Goal: Obtain resource: Download file/media

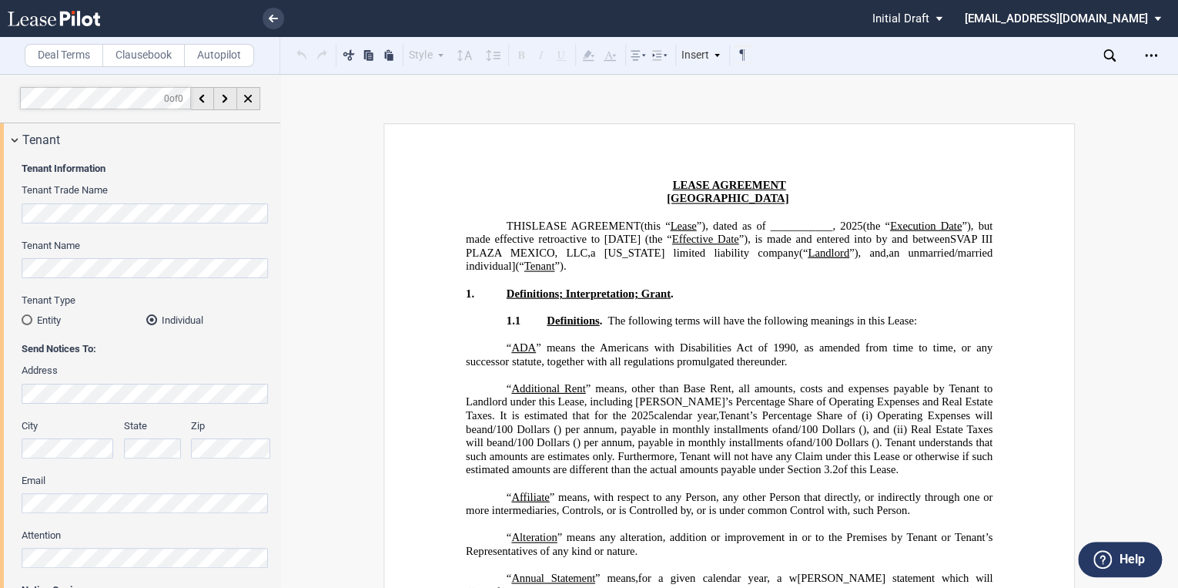
scroll to position [480, 0]
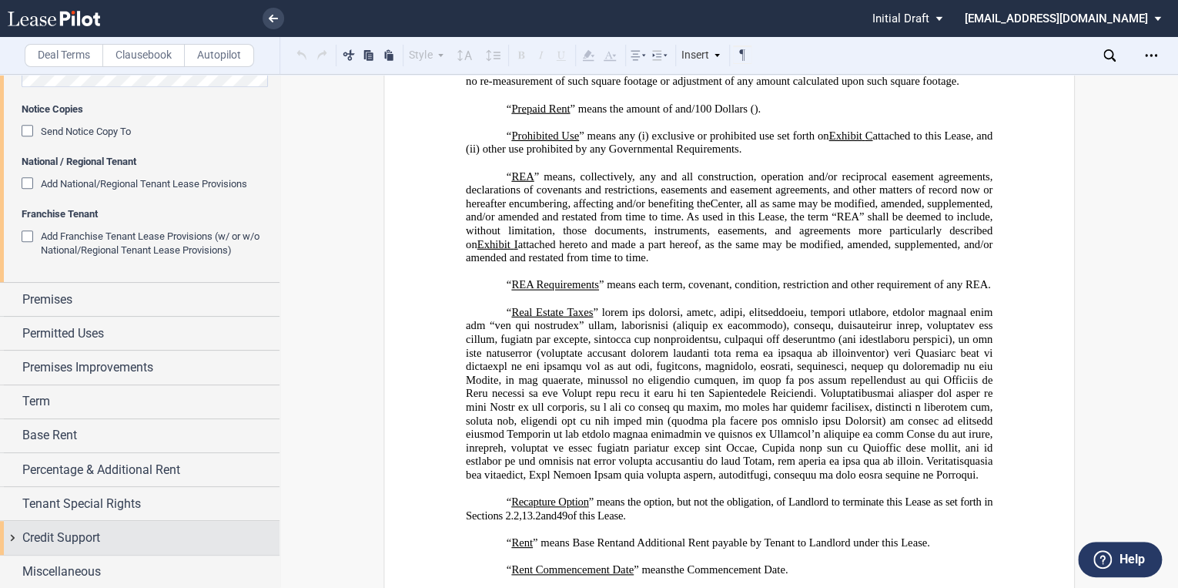
click at [95, 533] on span "Credit Support" at bounding box center [61, 537] width 78 height 18
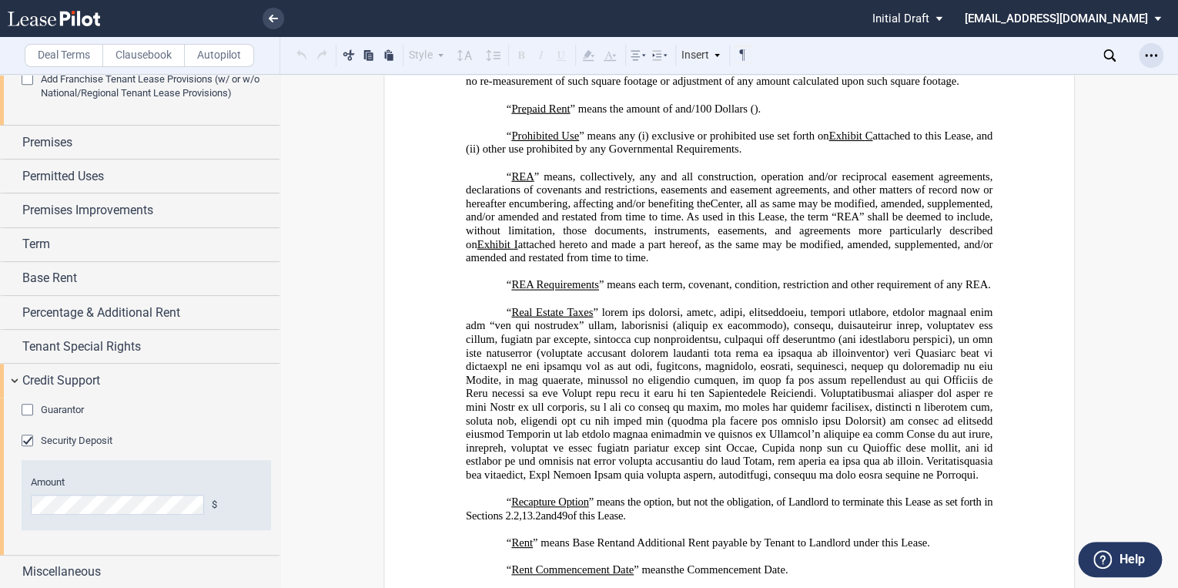
click at [1146, 50] on icon "Open Lease options menu" at bounding box center [1151, 55] width 12 height 12
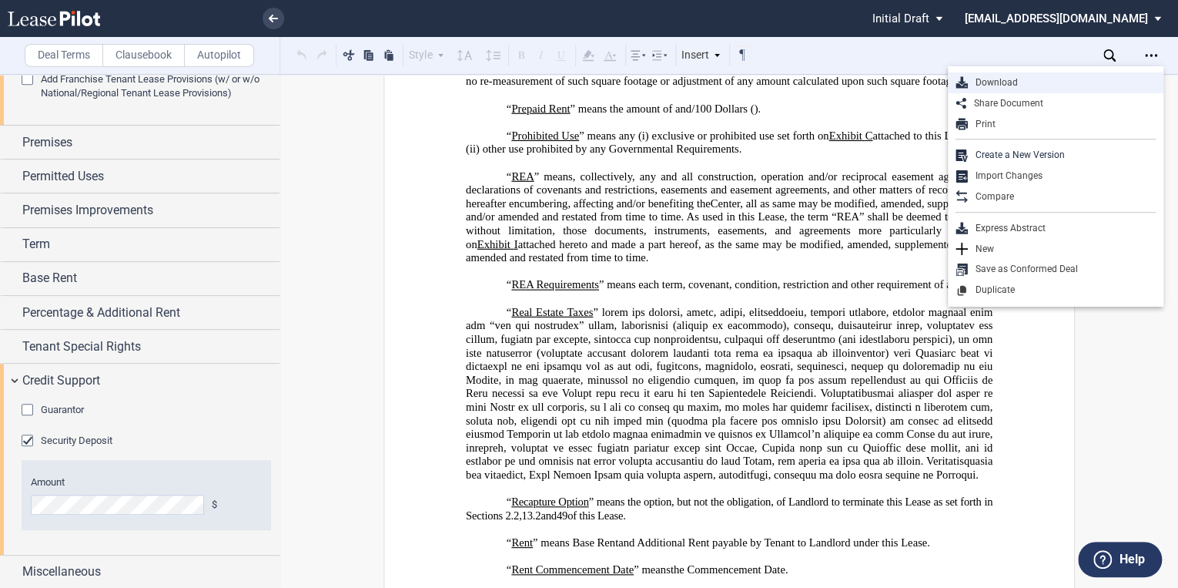
click at [994, 84] on div "Download" at bounding box center [1062, 82] width 188 height 13
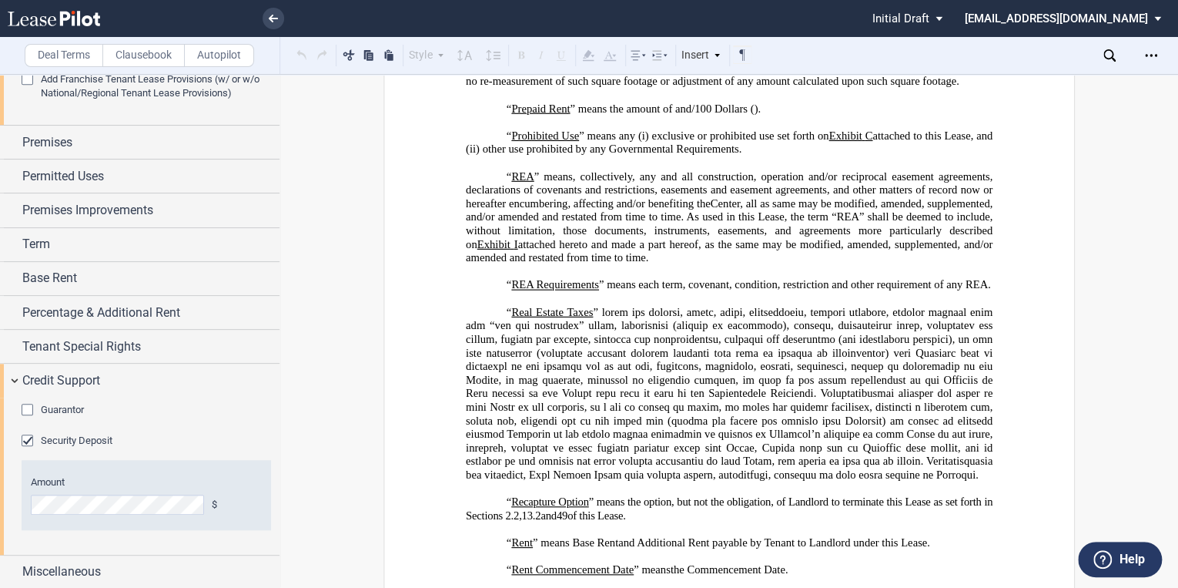
click at [511, 250] on span "Exhibit" at bounding box center [493, 243] width 33 height 13
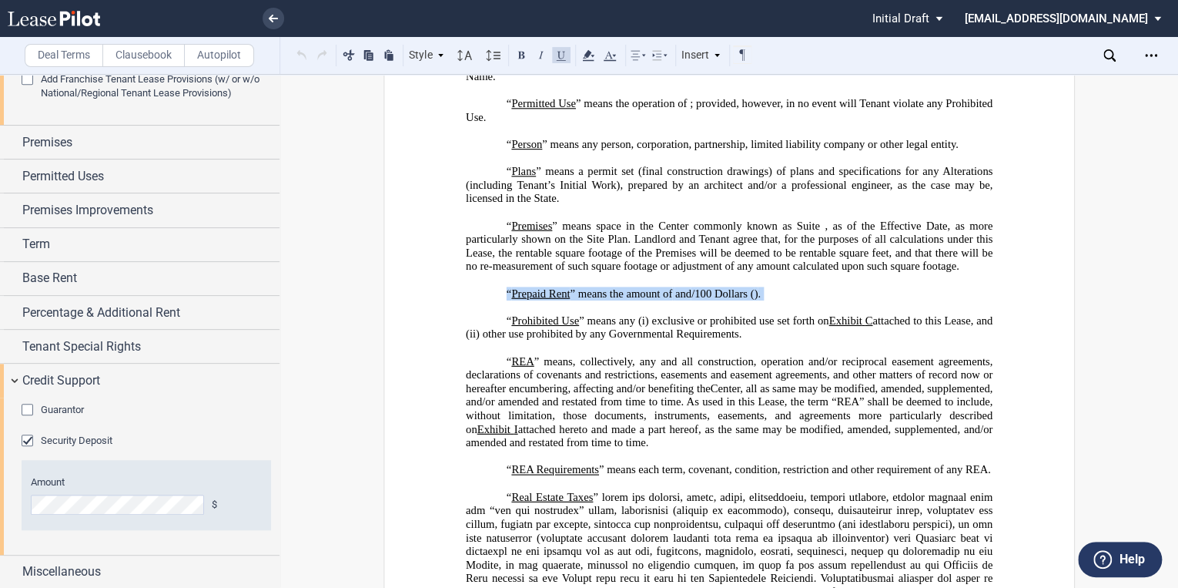
drag, startPoint x: 462, startPoint y: 311, endPoint x: 421, endPoint y: 305, distance: 41.3
click at [346, 55] on button at bounding box center [349, 54] width 18 height 18
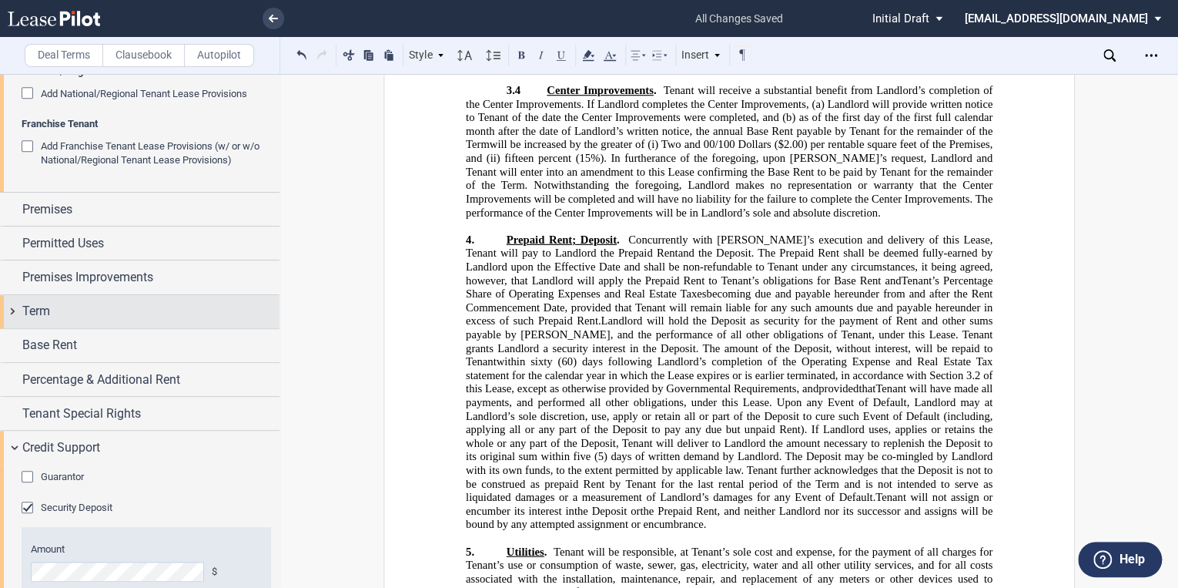
scroll to position [576, 0]
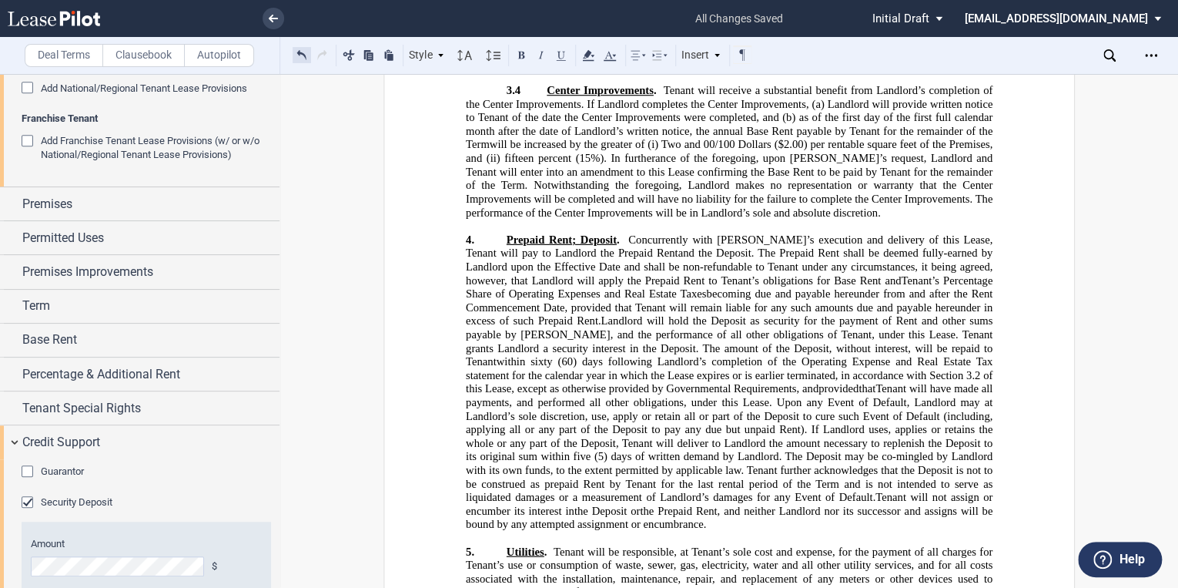
click at [305, 55] on button at bounding box center [302, 54] width 18 height 18
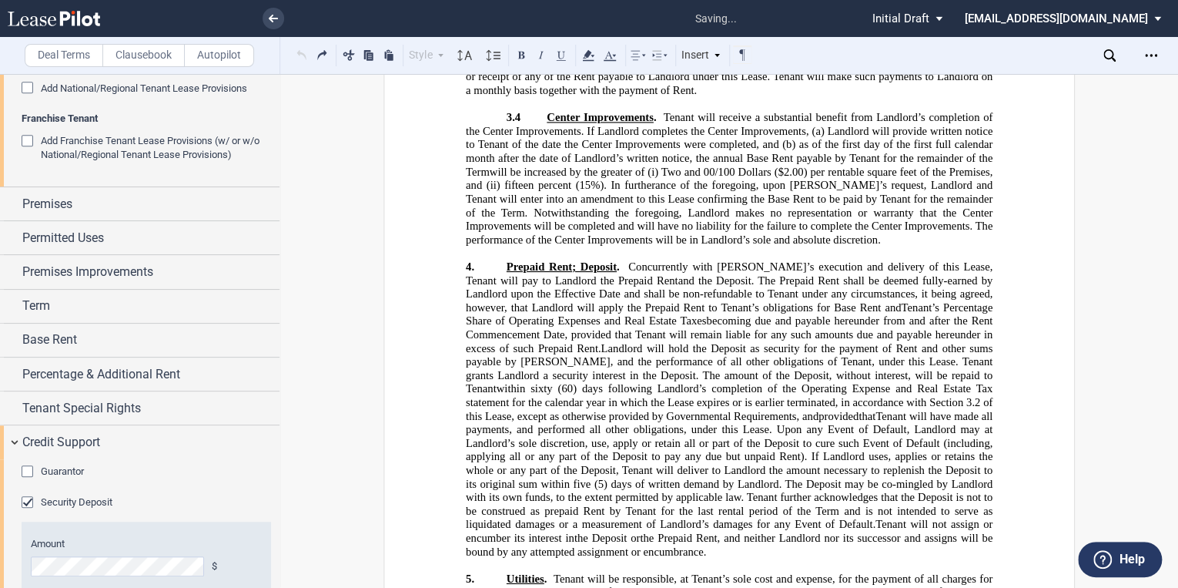
scroll to position [3985, 0]
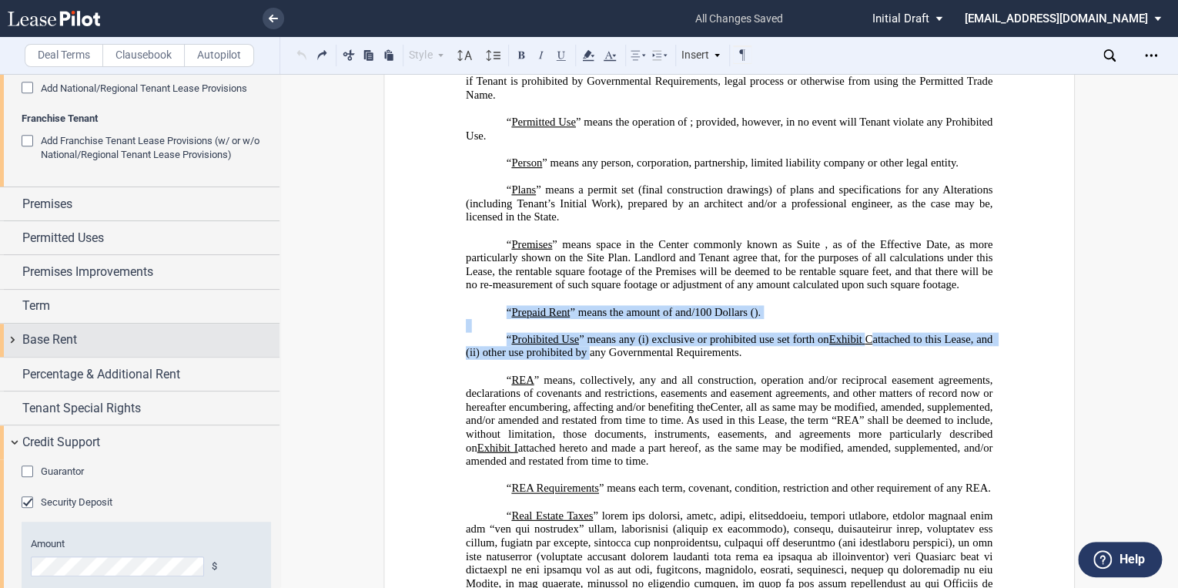
click at [229, 351] on div "Base Rent" at bounding box center [140, 339] width 280 height 33
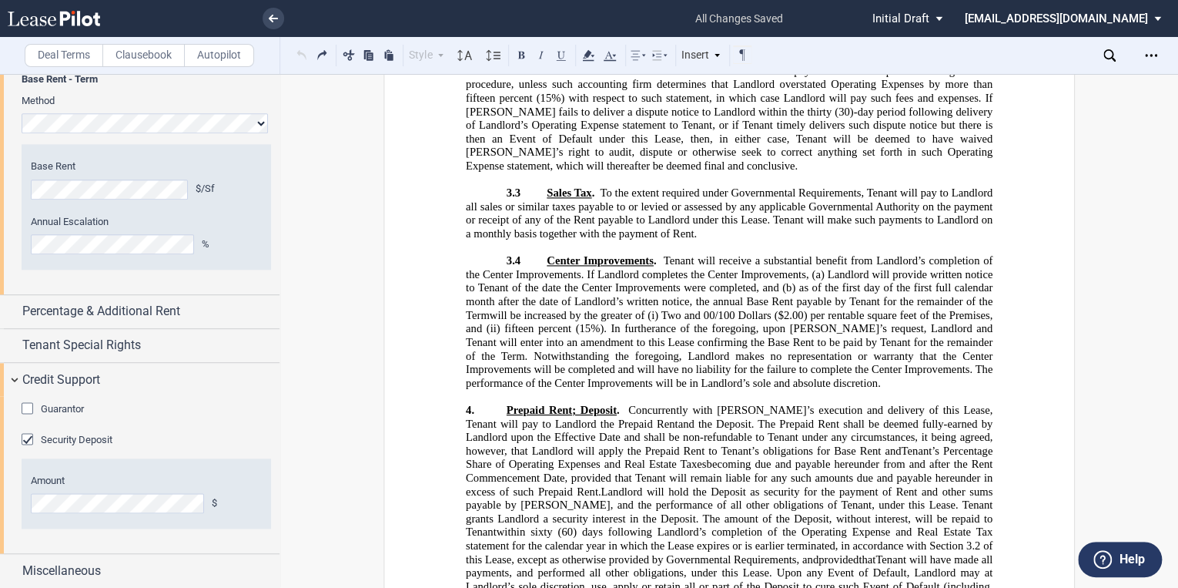
scroll to position [7928, 0]
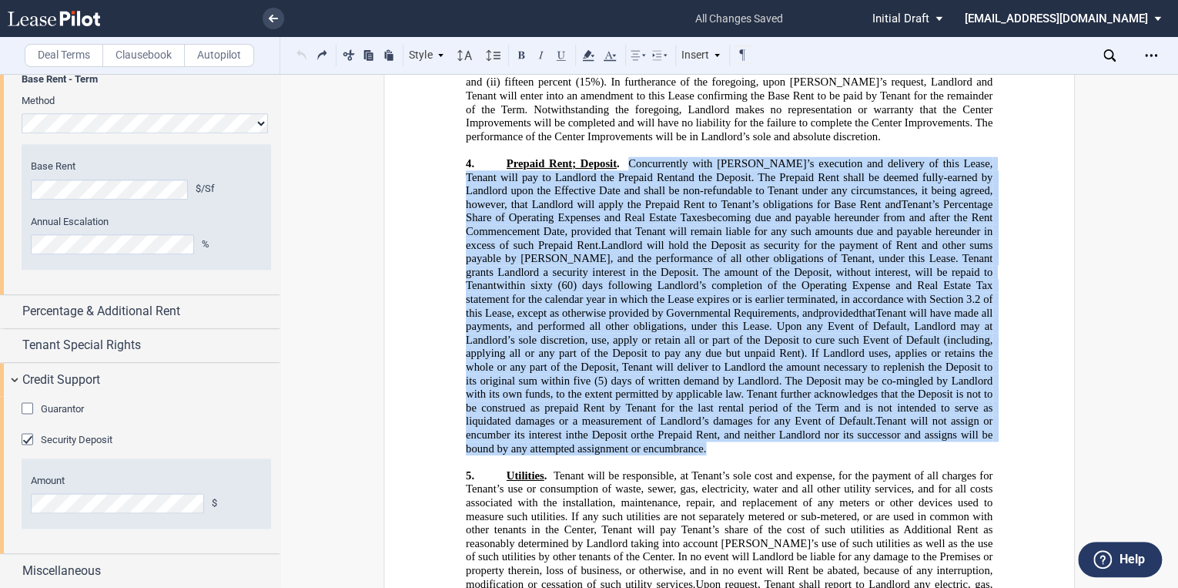
drag, startPoint x: 588, startPoint y: 431, endPoint x: 622, endPoint y: 149, distance: 284.7
click at [622, 157] on p "4. Prepaid Rent ; Deposit . Concurrently with [PERSON_NAME]’s execution and del…" at bounding box center [729, 306] width 527 height 298
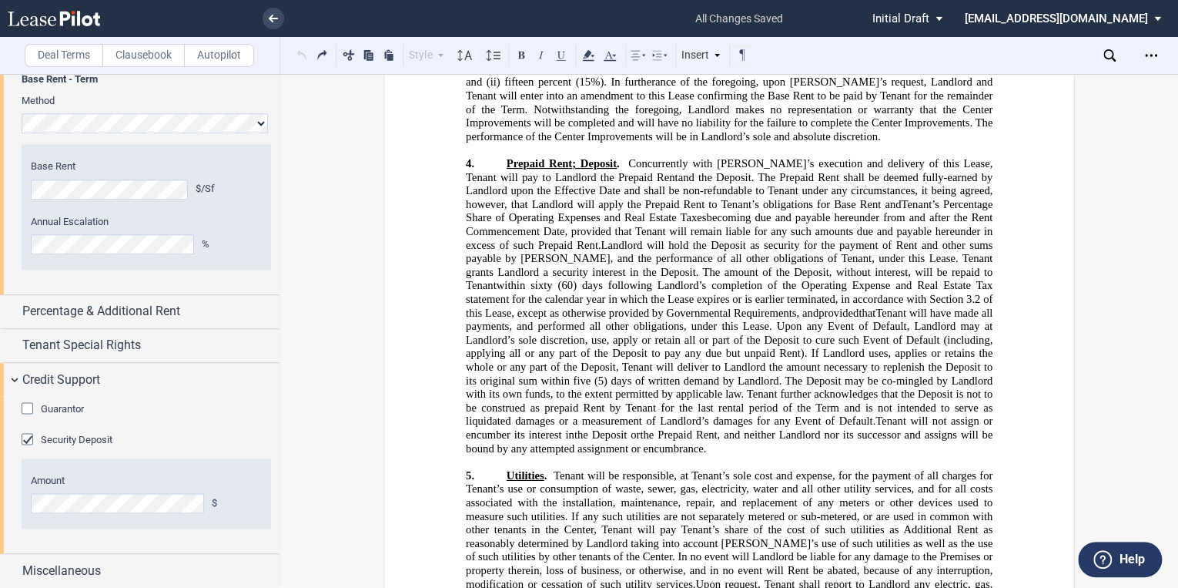
drag, startPoint x: 622, startPoint y: 149, endPoint x: 631, endPoint y: 152, distance: 10.0
drag, startPoint x: 631, startPoint y: 152, endPoint x: 571, endPoint y: 422, distance: 276.3
click at [570, 428] on span "the Prepaid Rent, and neither Landlord nor its successor and assigns will be bo…" at bounding box center [731, 441] width 530 height 26
click at [1147, 50] on icon "Open Lease options menu" at bounding box center [1151, 55] width 12 height 12
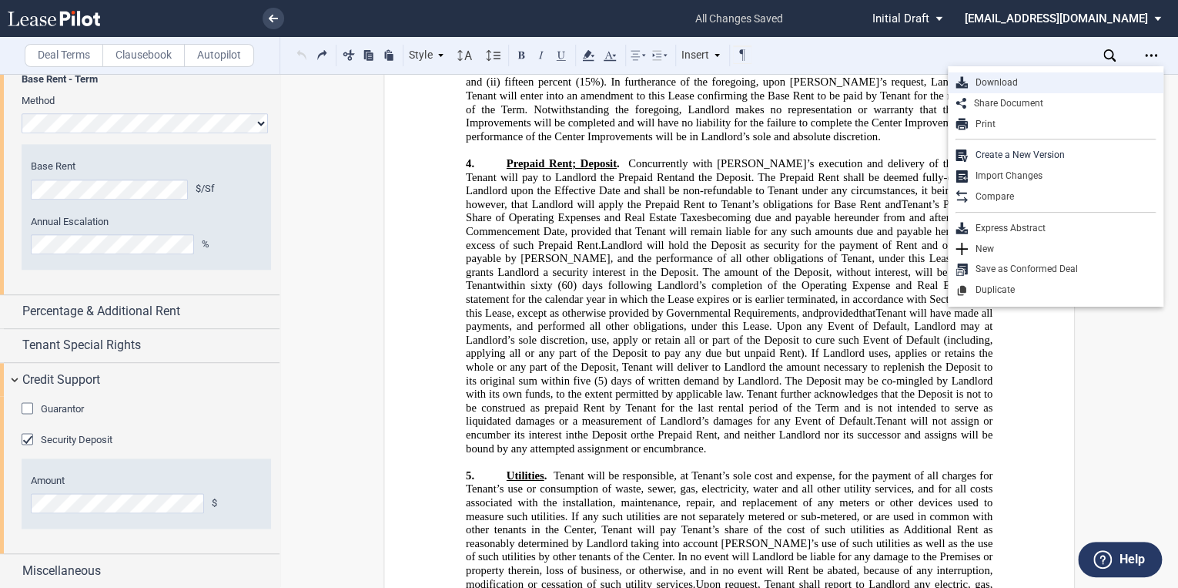
click at [993, 83] on div "Download" at bounding box center [1062, 82] width 188 height 13
